Goal: Task Accomplishment & Management: Use online tool/utility

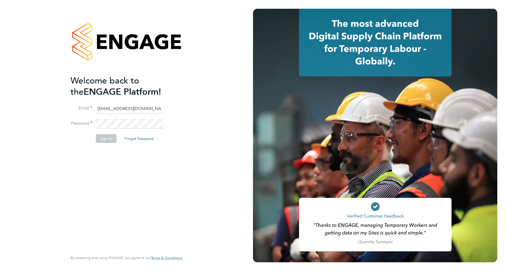
type input "[EMAIL_ADDRESS][DOMAIN_NAME]"
click at [105, 138] on button "Sign In" at bounding box center [106, 138] width 21 height 9
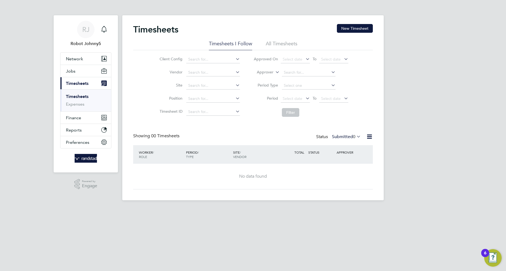
click at [369, 137] on icon at bounding box center [369, 136] width 7 height 7
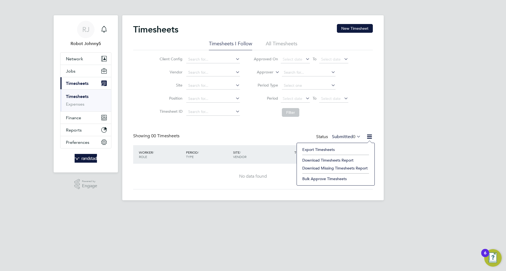
click at [319, 149] on li "Export Timesheets" at bounding box center [336, 149] width 72 height 8
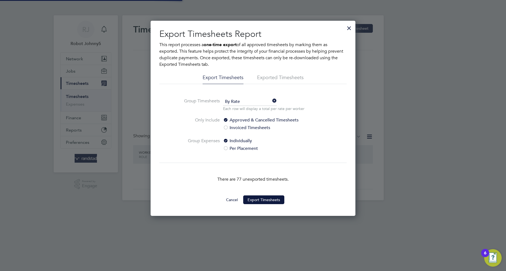
scroll to position [3, 3]
click at [264, 199] on button "Export Timesheets" at bounding box center [263, 199] width 41 height 9
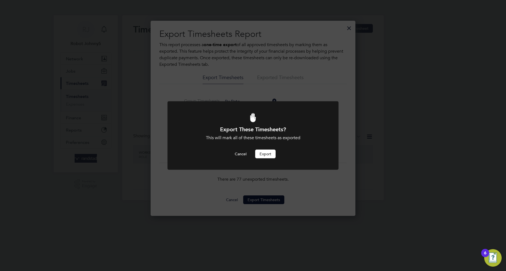
click at [265, 154] on button "Export" at bounding box center [265, 153] width 20 height 9
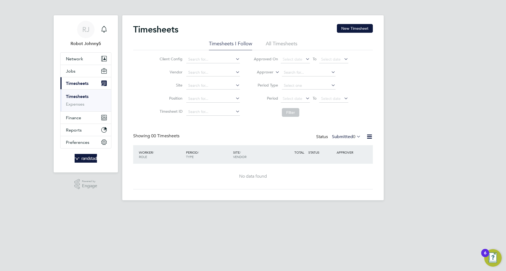
click at [369, 137] on icon at bounding box center [369, 136] width 7 height 7
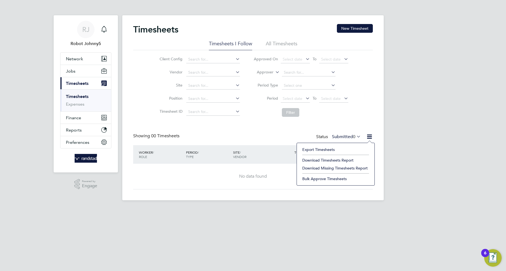
click at [319, 149] on li "Export Timesheets" at bounding box center [336, 149] width 72 height 8
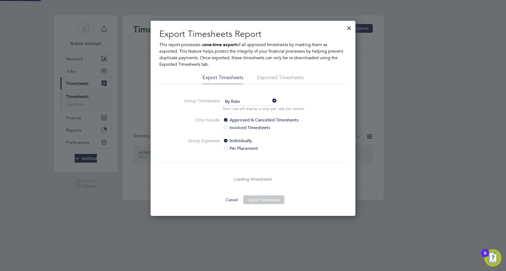
scroll to position [195, 205]
click at [267, 77] on li "Exported Timesheets" at bounding box center [280, 79] width 47 height 10
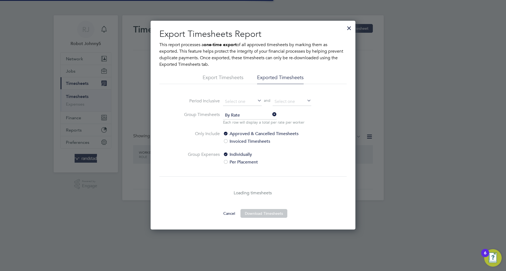
click at [280, 77] on li "Exported Timesheets" at bounding box center [280, 79] width 47 height 10
click at [242, 101] on input at bounding box center [242, 102] width 39 height 8
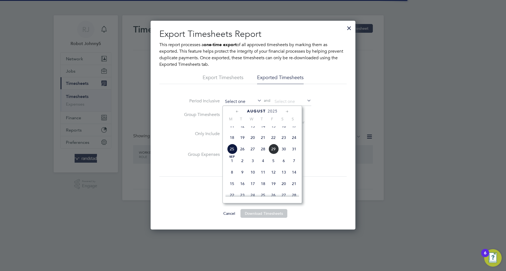
scroll to position [201, 0]
type input "22 Aug 2025"
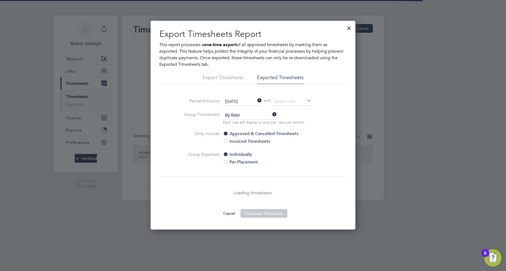
scroll to position [3, 3]
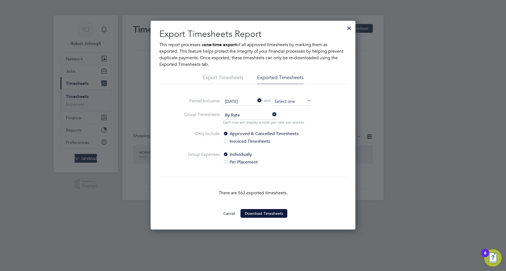
click at [292, 101] on input at bounding box center [292, 102] width 39 height 8
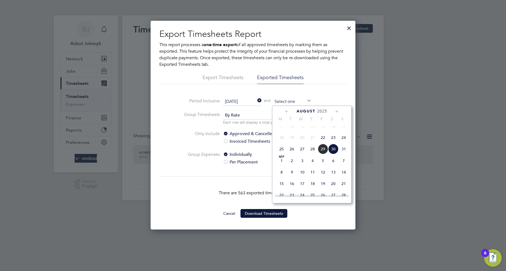
type input "31 Aug 2025"
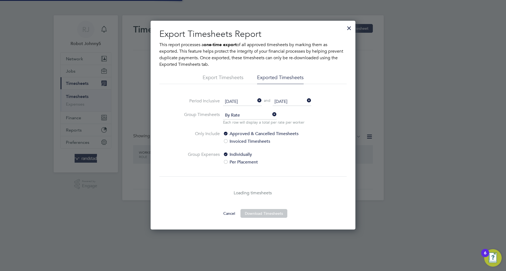
scroll to position [3, 3]
click at [264, 213] on button "Download Timesheets" at bounding box center [264, 213] width 47 height 9
